Goal: Transaction & Acquisition: Book appointment/travel/reservation

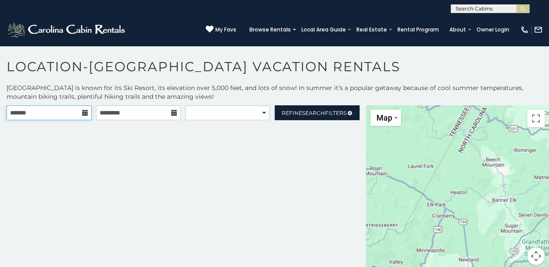
click at [44, 114] on input "text" at bounding box center [49, 112] width 85 height 15
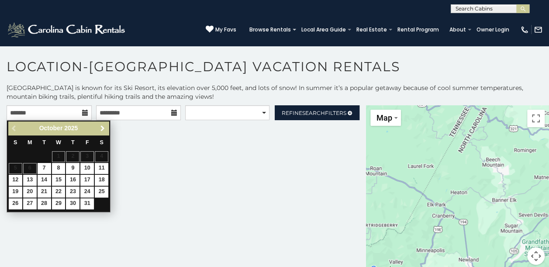
click at [98, 125] on link "Next" at bounding box center [102, 128] width 11 height 11
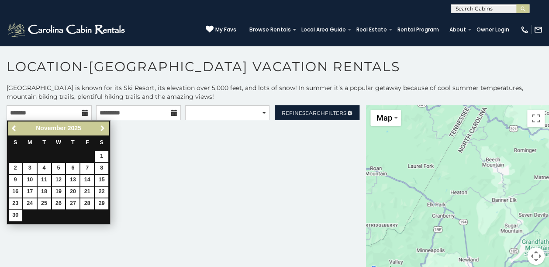
click at [98, 125] on link "Next" at bounding box center [102, 128] width 11 height 11
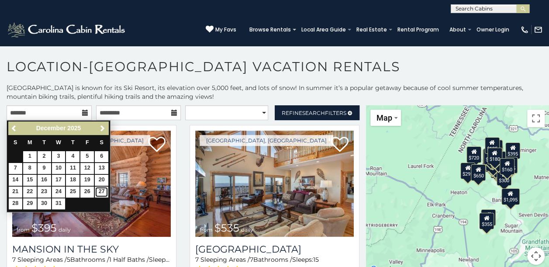
click at [101, 188] on link "27" at bounding box center [102, 192] width 14 height 11
type input "**********"
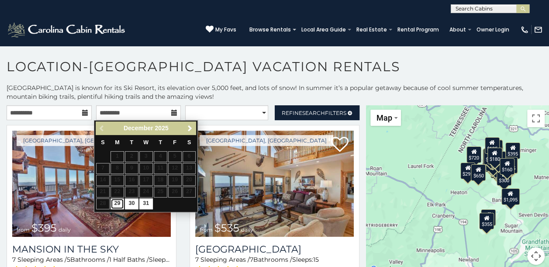
click at [120, 202] on link "29" at bounding box center [118, 203] width 14 height 11
type input "**********"
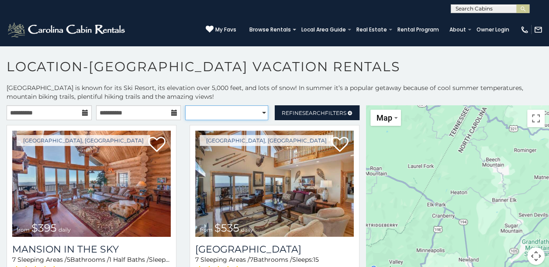
click at [256, 110] on select "**********" at bounding box center [226, 112] width 83 height 15
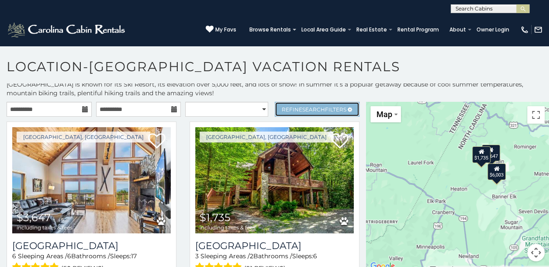
click at [324, 106] on span "Refine Search Filters" at bounding box center [314, 109] width 65 height 7
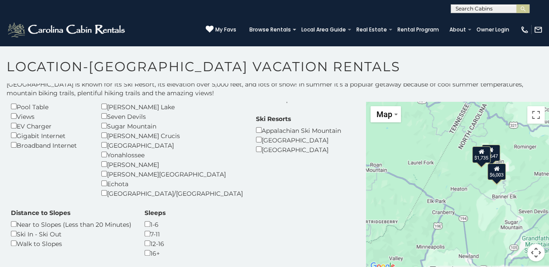
scroll to position [175, 0]
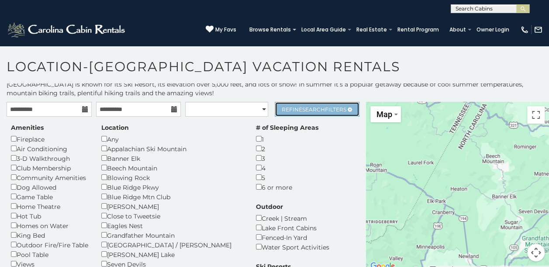
click at [315, 106] on span "Search" at bounding box center [313, 109] width 23 height 7
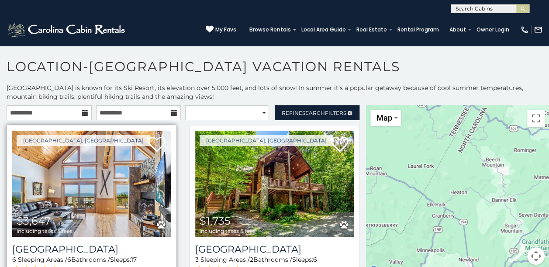
click at [107, 182] on img at bounding box center [91, 184] width 159 height 106
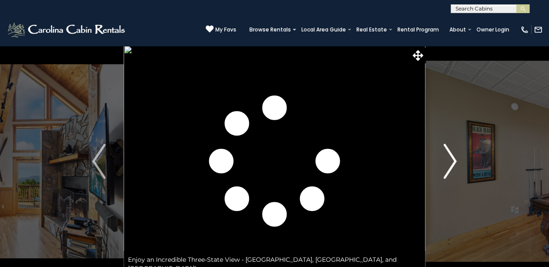
click at [454, 161] on img "Next" at bounding box center [450, 161] width 13 height 35
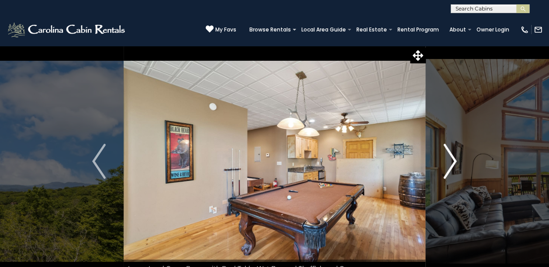
click at [454, 161] on img "Next" at bounding box center [450, 161] width 13 height 35
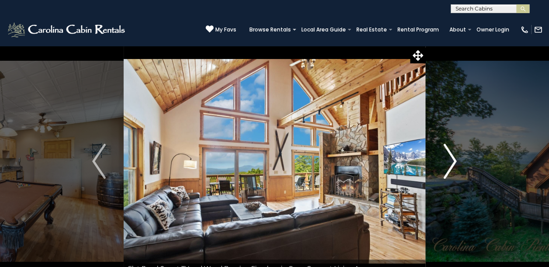
click at [454, 161] on img "Next" at bounding box center [450, 161] width 13 height 35
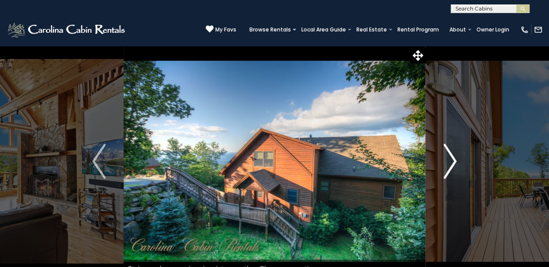
click at [454, 161] on img "Next" at bounding box center [450, 161] width 13 height 35
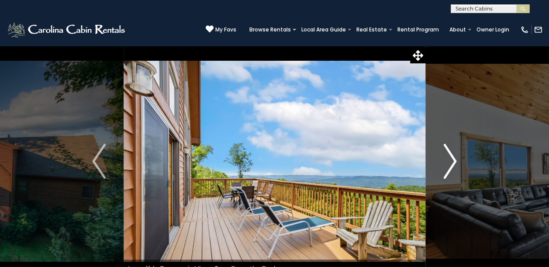
click at [454, 161] on img "Next" at bounding box center [450, 161] width 13 height 35
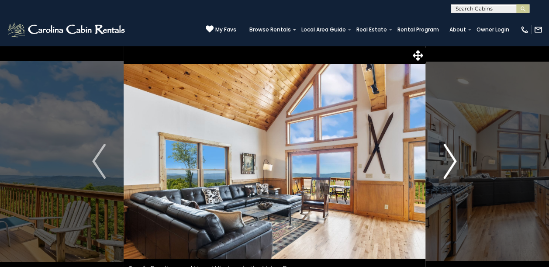
click at [454, 161] on img "Next" at bounding box center [450, 161] width 13 height 35
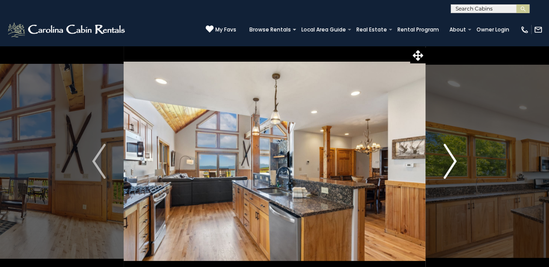
click at [454, 161] on img "Next" at bounding box center [450, 161] width 13 height 35
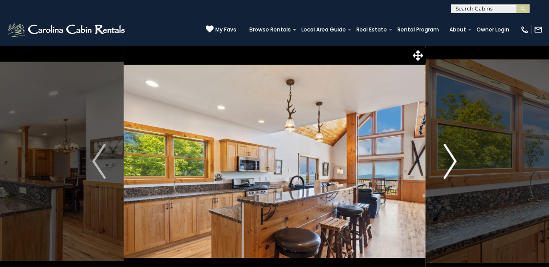
click at [454, 161] on img "Next" at bounding box center [450, 161] width 13 height 35
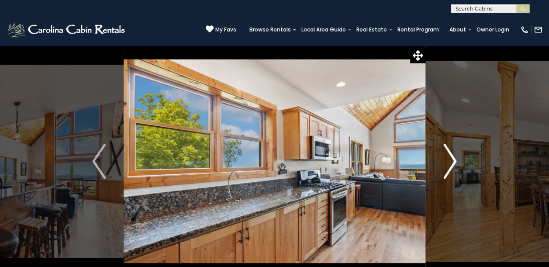
click at [454, 161] on img "Next" at bounding box center [450, 161] width 13 height 35
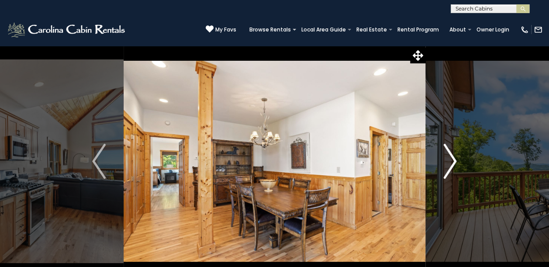
click at [454, 161] on img "Next" at bounding box center [450, 161] width 13 height 35
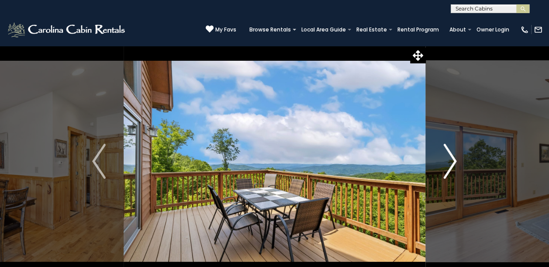
click at [454, 161] on img "Next" at bounding box center [450, 161] width 13 height 35
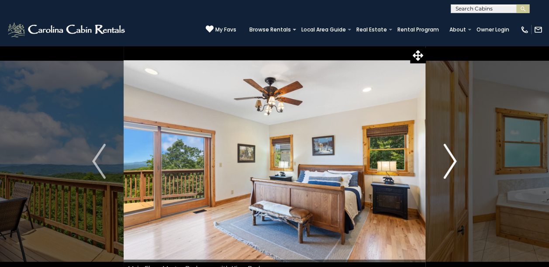
click at [454, 161] on img "Next" at bounding box center [450, 161] width 13 height 35
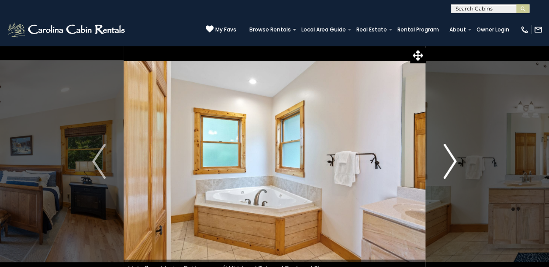
click at [454, 161] on img "Next" at bounding box center [450, 161] width 13 height 35
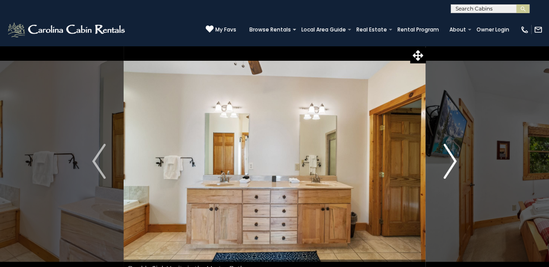
click at [454, 161] on img "Next" at bounding box center [450, 161] width 13 height 35
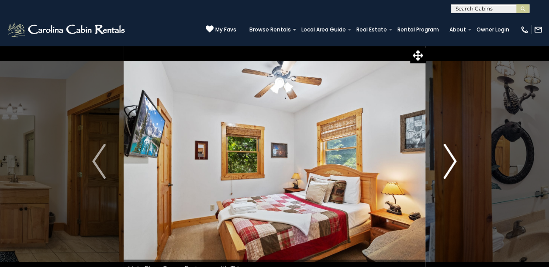
click at [454, 161] on img "Next" at bounding box center [450, 161] width 13 height 35
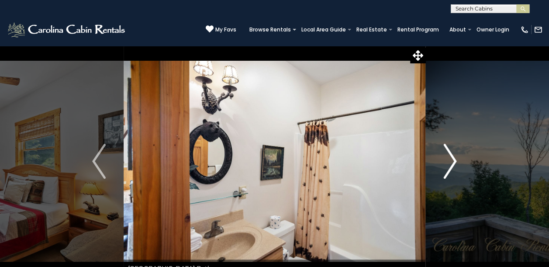
click at [454, 161] on img "Next" at bounding box center [450, 161] width 13 height 35
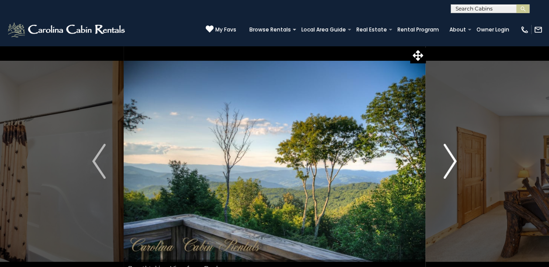
click at [454, 161] on img "Next" at bounding box center [450, 161] width 13 height 35
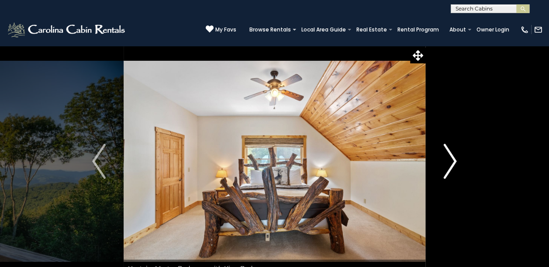
click at [454, 161] on img "Next" at bounding box center [450, 161] width 13 height 35
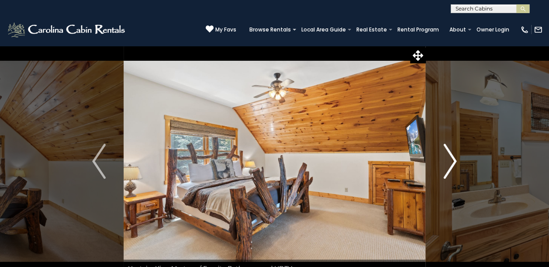
click at [454, 161] on img "Next" at bounding box center [450, 161] width 13 height 35
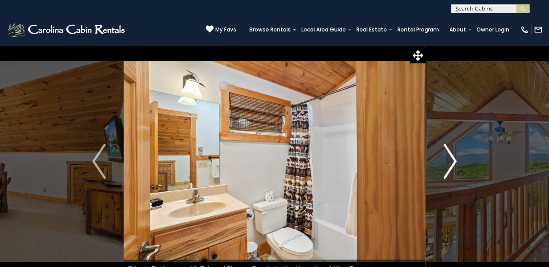
click at [454, 161] on img "Next" at bounding box center [450, 161] width 13 height 35
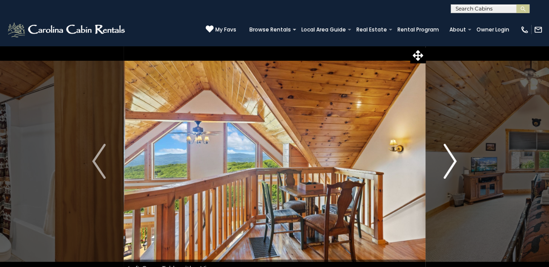
click at [454, 161] on img "Next" at bounding box center [450, 161] width 13 height 35
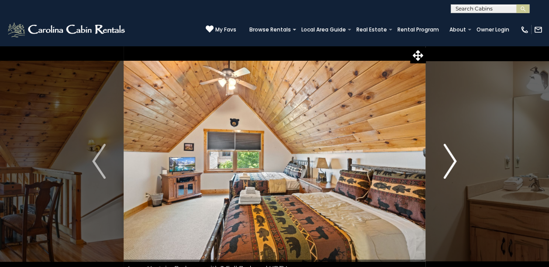
click at [454, 161] on img "Next" at bounding box center [450, 161] width 13 height 35
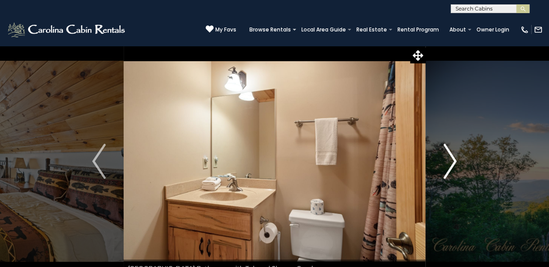
click at [454, 161] on img "Next" at bounding box center [450, 161] width 13 height 35
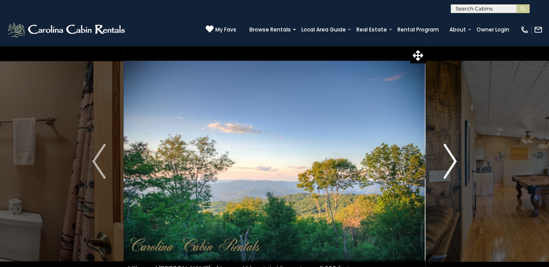
click at [454, 161] on img "Next" at bounding box center [450, 161] width 13 height 35
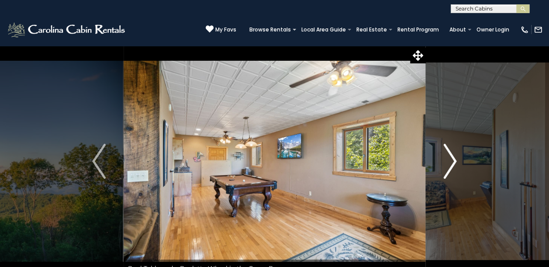
click at [454, 161] on img "Next" at bounding box center [450, 161] width 13 height 35
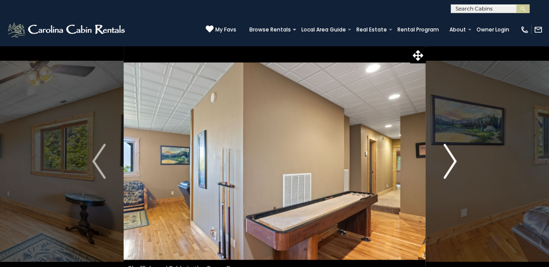
click at [454, 161] on img "Next" at bounding box center [450, 161] width 13 height 35
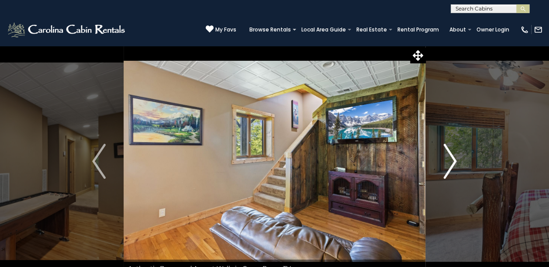
click at [454, 161] on img "Next" at bounding box center [450, 161] width 13 height 35
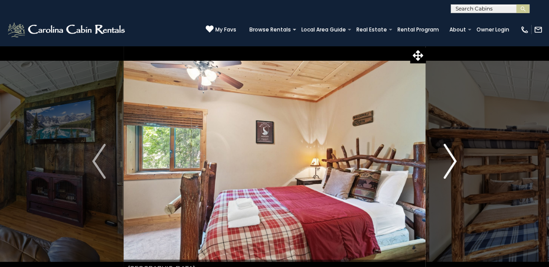
click at [454, 161] on img "Next" at bounding box center [450, 161] width 13 height 35
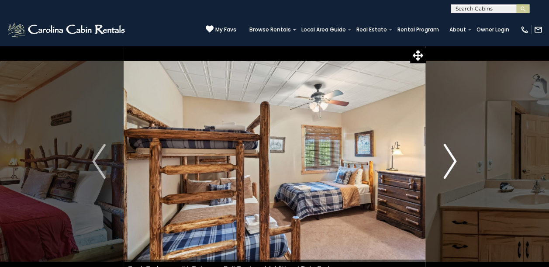
click at [454, 161] on img "Next" at bounding box center [450, 161] width 13 height 35
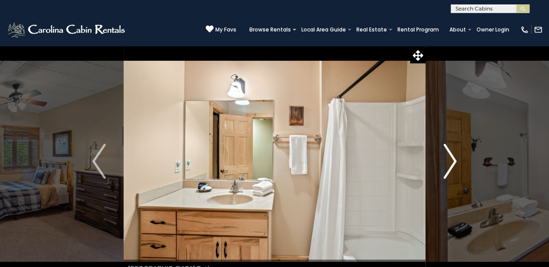
click at [454, 161] on img "Next" at bounding box center [450, 161] width 13 height 35
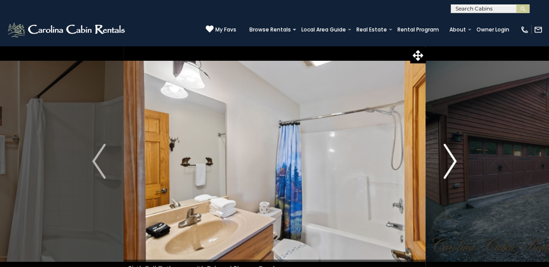
click at [454, 161] on img "Next" at bounding box center [450, 161] width 13 height 35
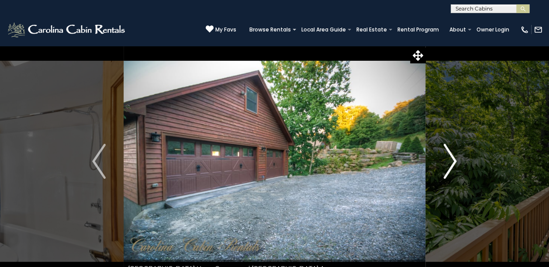
click at [454, 161] on img "Next" at bounding box center [450, 161] width 13 height 35
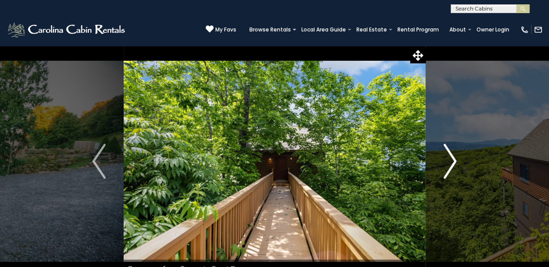
click at [454, 161] on img "Next" at bounding box center [450, 161] width 13 height 35
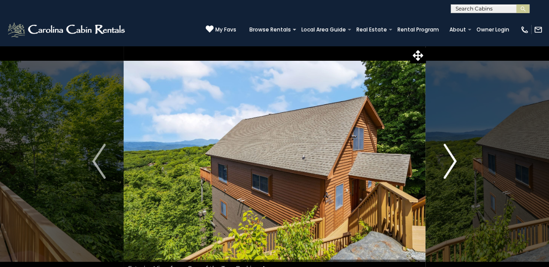
click at [454, 161] on img "Next" at bounding box center [450, 161] width 13 height 35
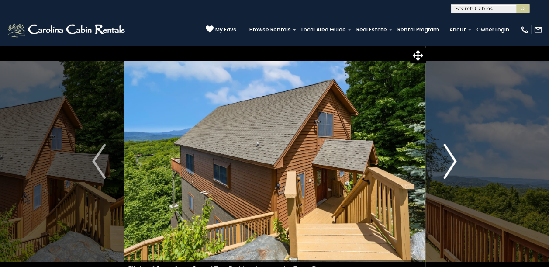
click at [454, 161] on img "Next" at bounding box center [450, 161] width 13 height 35
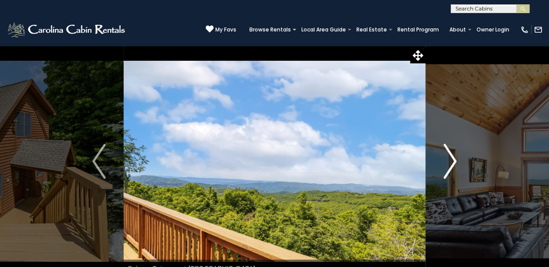
click at [454, 161] on img "Next" at bounding box center [450, 161] width 13 height 35
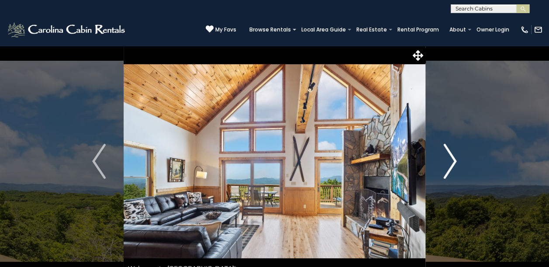
click at [454, 161] on img "Next" at bounding box center [450, 161] width 13 height 35
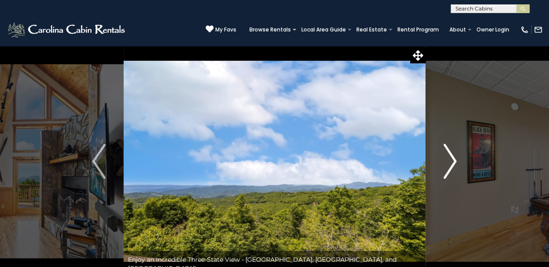
click at [454, 161] on img "Next" at bounding box center [450, 161] width 13 height 35
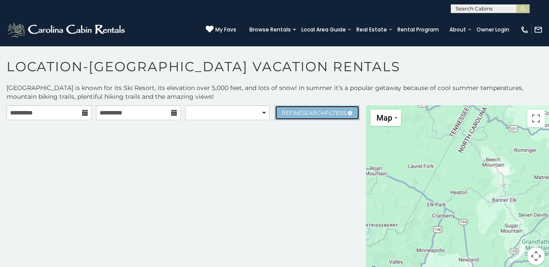
click at [310, 111] on span "Search" at bounding box center [313, 113] width 23 height 7
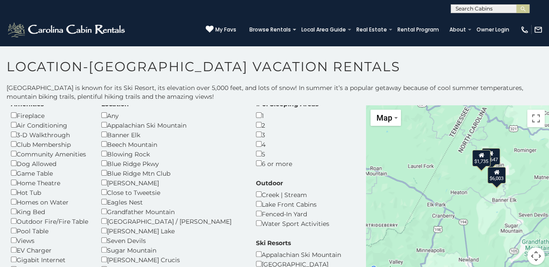
scroll to position [44, 0]
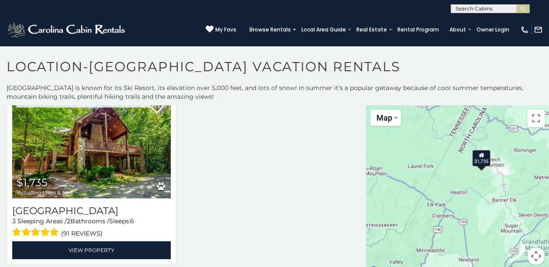
scroll to position [357, 0]
click at [465, 173] on div "$1,735" at bounding box center [457, 190] width 183 height 170
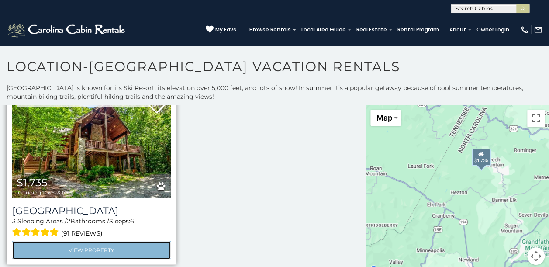
click at [70, 247] on link "View Property" at bounding box center [91, 250] width 159 height 18
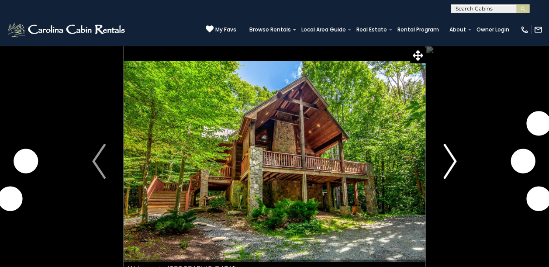
click at [451, 160] on img "Next" at bounding box center [450, 161] width 13 height 35
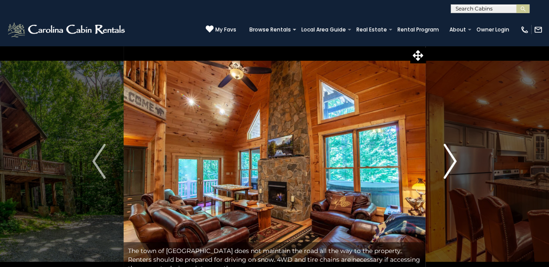
click at [453, 163] on img "Next" at bounding box center [450, 161] width 13 height 35
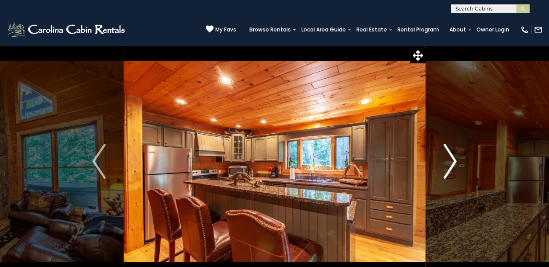
click at [453, 163] on img "Next" at bounding box center [450, 161] width 13 height 35
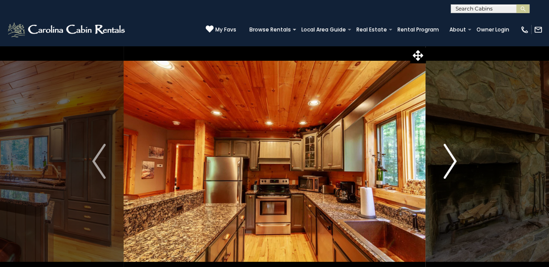
click at [453, 163] on img "Next" at bounding box center [450, 161] width 13 height 35
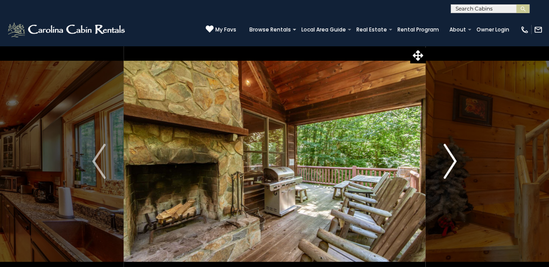
click at [453, 163] on img "Next" at bounding box center [450, 161] width 13 height 35
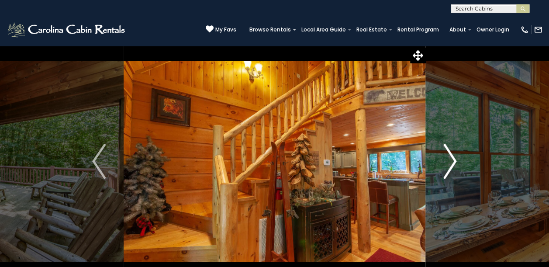
click at [453, 163] on img "Next" at bounding box center [450, 161] width 13 height 35
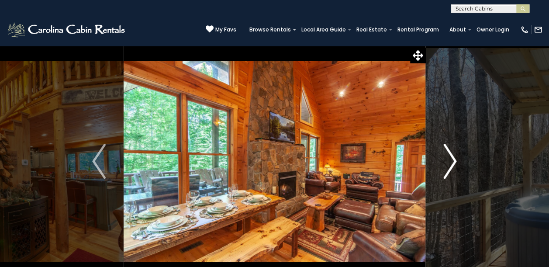
click at [453, 163] on img "Next" at bounding box center [450, 161] width 13 height 35
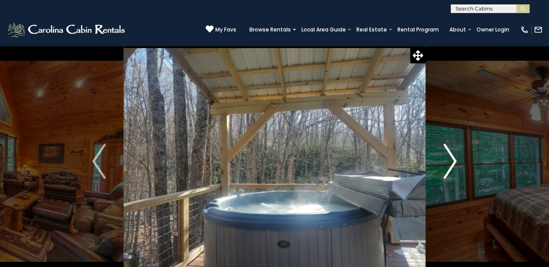
click at [453, 163] on img "Next" at bounding box center [450, 161] width 13 height 35
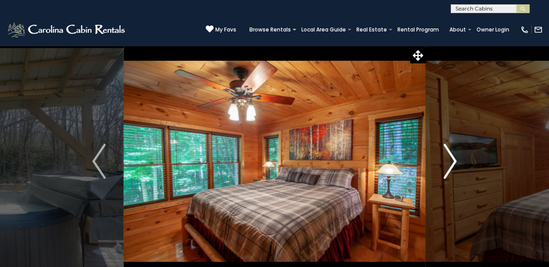
click at [453, 163] on img "Next" at bounding box center [450, 161] width 13 height 35
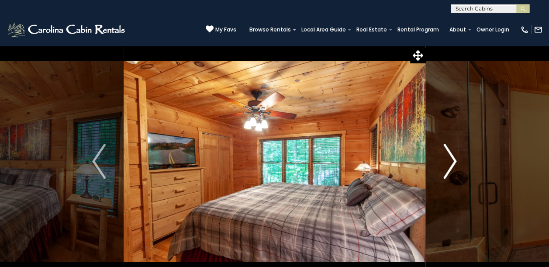
click at [453, 163] on img "Next" at bounding box center [450, 161] width 13 height 35
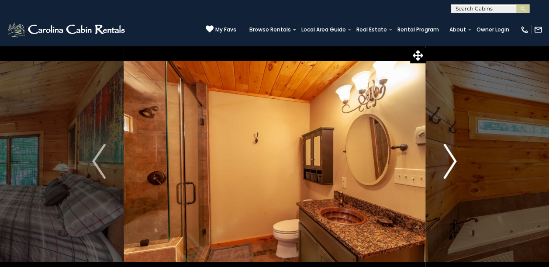
click at [453, 163] on img "Next" at bounding box center [450, 161] width 13 height 35
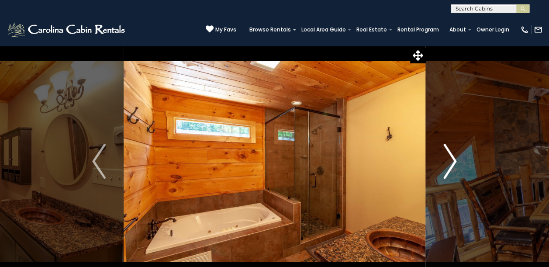
click at [453, 163] on img "Next" at bounding box center [450, 161] width 13 height 35
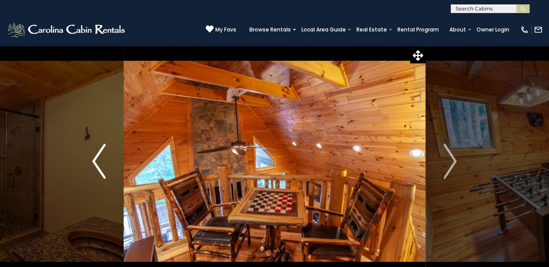
click at [101, 163] on img "Previous" at bounding box center [98, 161] width 13 height 35
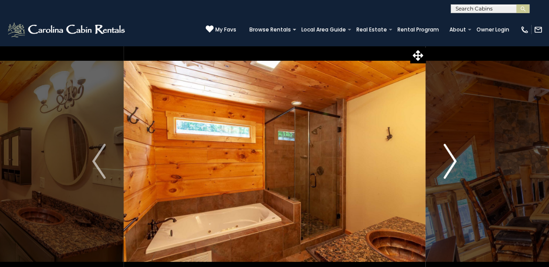
click at [447, 153] on img "Next" at bounding box center [450, 161] width 13 height 35
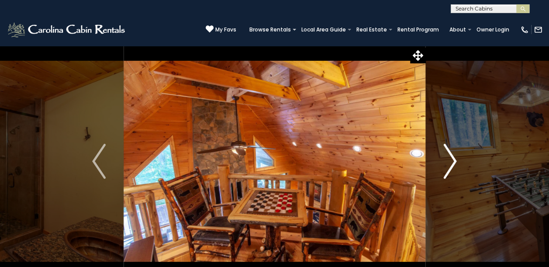
click at [447, 153] on img "Next" at bounding box center [450, 161] width 13 height 35
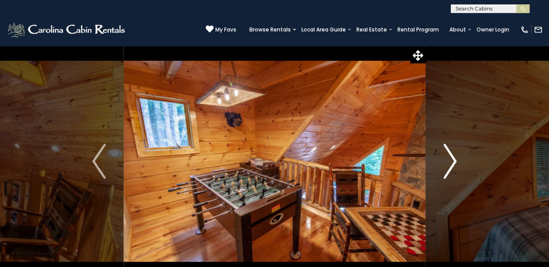
click at [447, 153] on img "Next" at bounding box center [450, 161] width 13 height 35
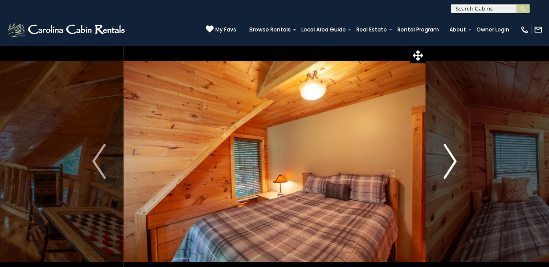
click at [447, 153] on img "Next" at bounding box center [450, 161] width 13 height 35
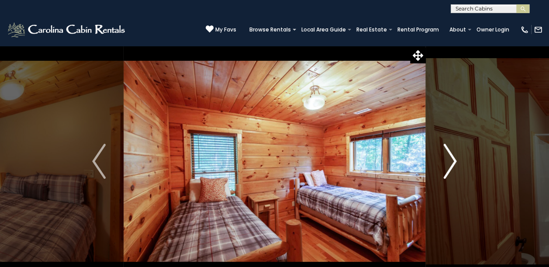
click at [447, 153] on img "Next" at bounding box center [450, 161] width 13 height 35
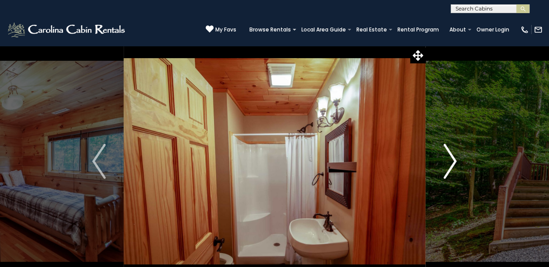
click at [447, 153] on img "Next" at bounding box center [450, 161] width 13 height 35
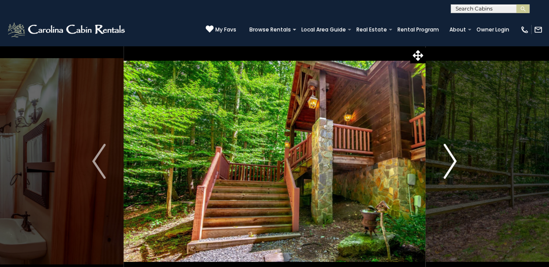
click at [447, 153] on img "Next" at bounding box center [450, 161] width 13 height 35
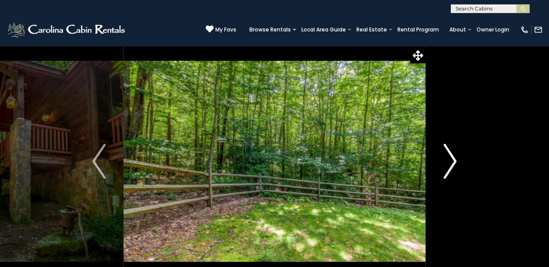
click at [447, 153] on img "Next" at bounding box center [450, 161] width 13 height 35
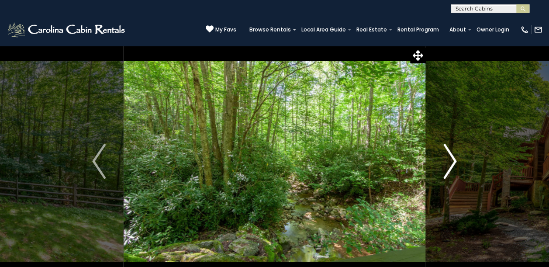
click at [447, 153] on img "Next" at bounding box center [450, 161] width 13 height 35
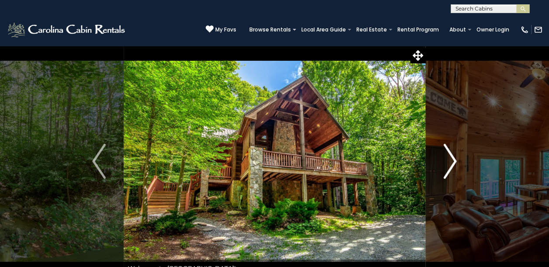
click at [447, 153] on img "Next" at bounding box center [450, 161] width 13 height 35
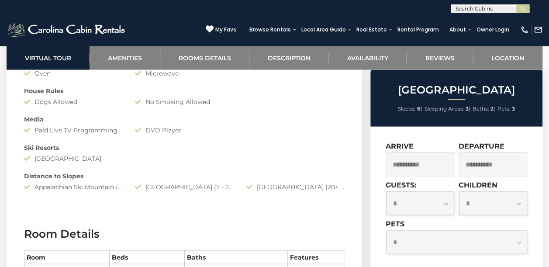
scroll to position [787, 0]
